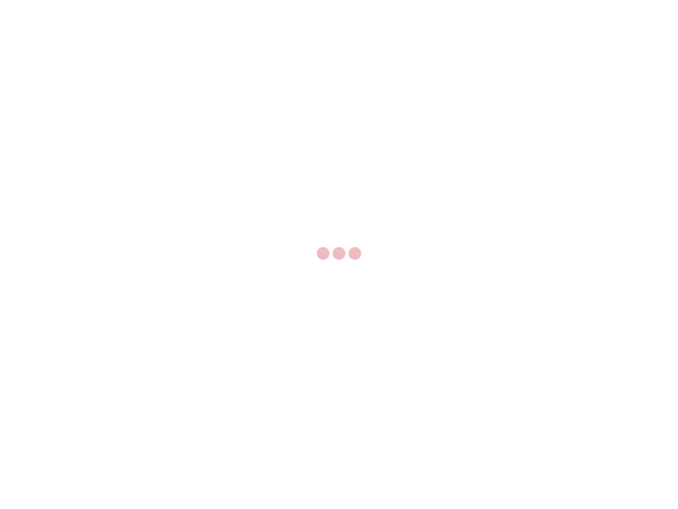
select select "US"
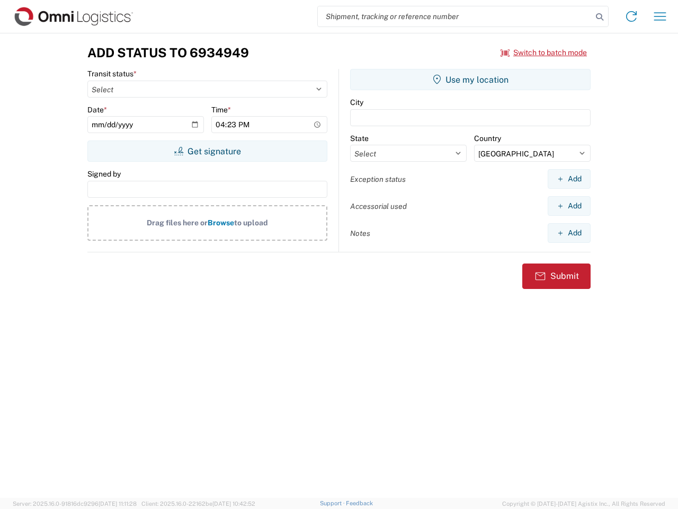
click at [455, 16] on input "search" at bounding box center [455, 16] width 275 height 20
click at [600, 17] on icon at bounding box center [600, 17] width 15 height 15
click at [632, 16] on icon at bounding box center [631, 16] width 17 height 17
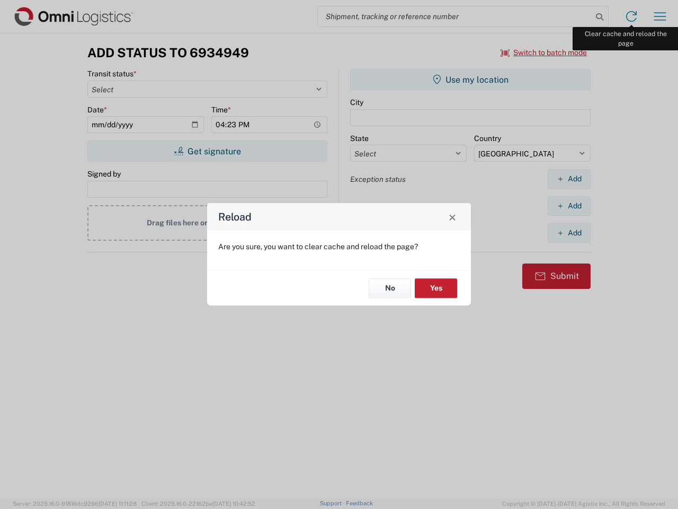
click at [660, 16] on div "Reload Are you sure, you want to clear cache and reload the page? No Yes" at bounding box center [339, 254] width 678 height 509
click at [544, 52] on div "Reload Are you sure, you want to clear cache and reload the page? No Yes" at bounding box center [339, 254] width 678 height 509
click at [207, 151] on div "Reload Are you sure, you want to clear cache and reload the page? No Yes" at bounding box center [339, 254] width 678 height 509
click at [471, 79] on div "Reload Are you sure, you want to clear cache and reload the page? No Yes" at bounding box center [339, 254] width 678 height 509
click at [569, 179] on div "Reload Are you sure, you want to clear cache and reload the page? No Yes" at bounding box center [339, 254] width 678 height 509
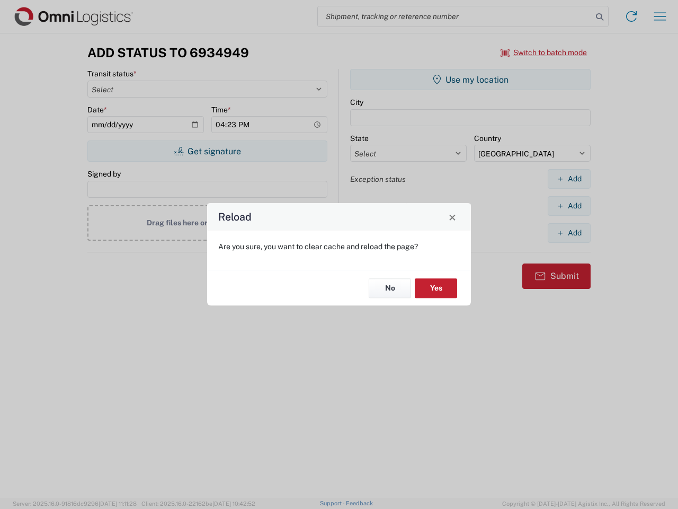
click at [569, 206] on div "Reload Are you sure, you want to clear cache and reload the page? No Yes" at bounding box center [339, 254] width 678 height 509
click at [569, 233] on div "Reload Are you sure, you want to clear cache and reload the page? No Yes" at bounding box center [339, 254] width 678 height 509
